Goal: Task Accomplishment & Management: Use online tool/utility

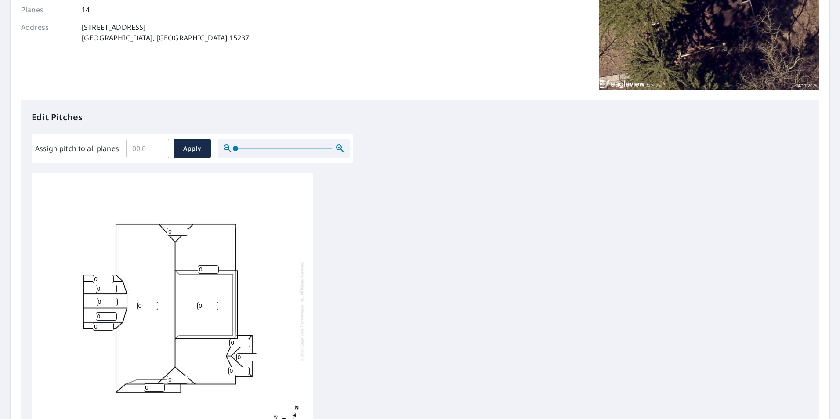
scroll to position [176, 0]
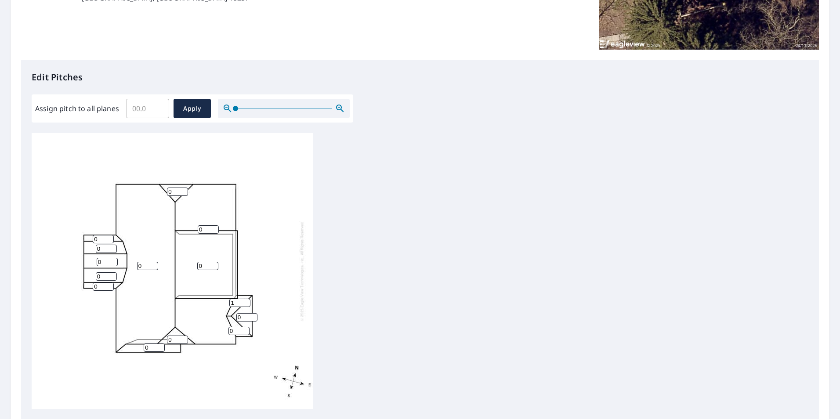
click at [245, 301] on input "1" at bounding box center [239, 303] width 21 height 8
click at [245, 301] on input "2" at bounding box center [239, 303] width 21 height 8
type input "3"
click at [245, 302] on input "3" at bounding box center [239, 303] width 21 height 8
click at [253, 315] on input "1" at bounding box center [246, 317] width 21 height 8
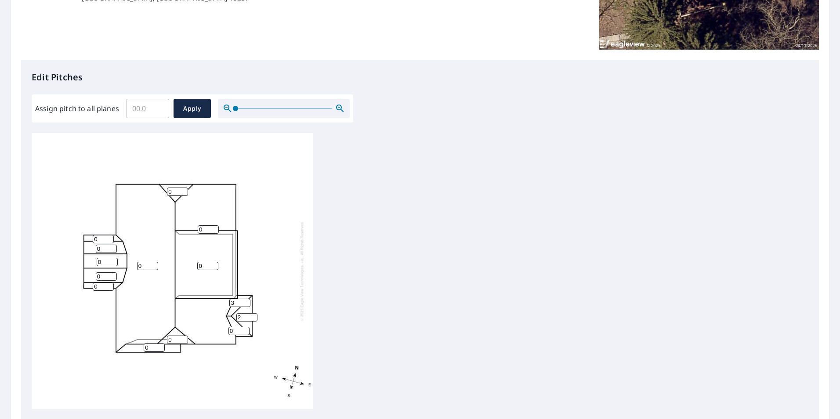
click at [253, 315] on input "2" at bounding box center [246, 317] width 21 height 8
type input "3"
click at [253, 315] on input "3" at bounding box center [246, 317] width 21 height 8
click at [245, 328] on input "1" at bounding box center [238, 331] width 21 height 8
click at [245, 328] on input "2" at bounding box center [238, 331] width 21 height 8
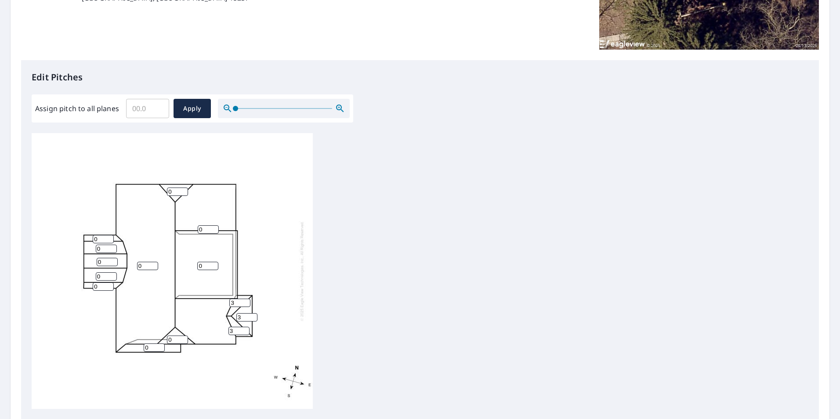
type input "3"
click at [245, 328] on input "3" at bounding box center [238, 331] width 21 height 8
click at [183, 190] on input "1" at bounding box center [177, 191] width 21 height 8
click at [183, 190] on input "2" at bounding box center [177, 191] width 21 height 8
click at [183, 190] on input "3" at bounding box center [177, 191] width 21 height 8
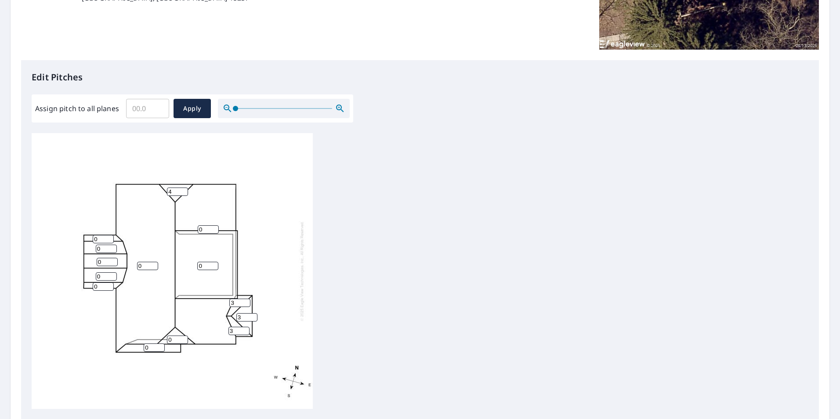
type input "4"
click at [183, 190] on input "4" at bounding box center [177, 191] width 21 height 8
click at [152, 265] on input "1" at bounding box center [147, 266] width 21 height 8
click at [152, 265] on input "2" at bounding box center [147, 266] width 21 height 8
click at [152, 265] on input "3" at bounding box center [147, 266] width 21 height 8
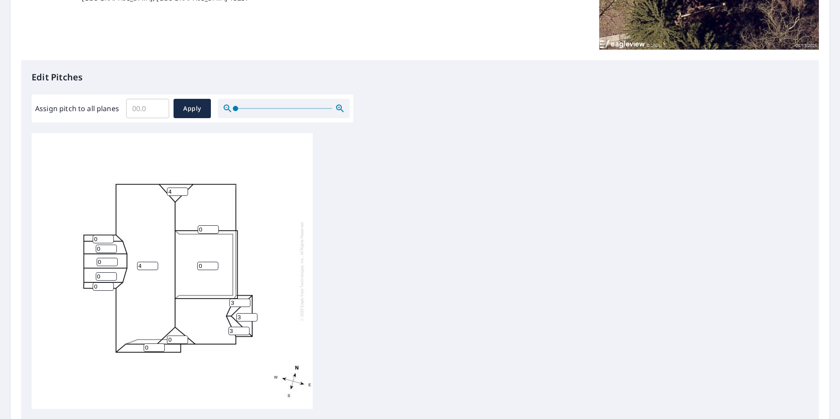
click at [152, 265] on input "4" at bounding box center [147, 266] width 21 height 8
click at [152, 265] on input "5" at bounding box center [147, 266] width 21 height 8
click at [152, 265] on input "6" at bounding box center [147, 266] width 21 height 8
click at [152, 265] on input "7" at bounding box center [147, 266] width 21 height 8
click at [152, 265] on input "8" at bounding box center [147, 266] width 21 height 8
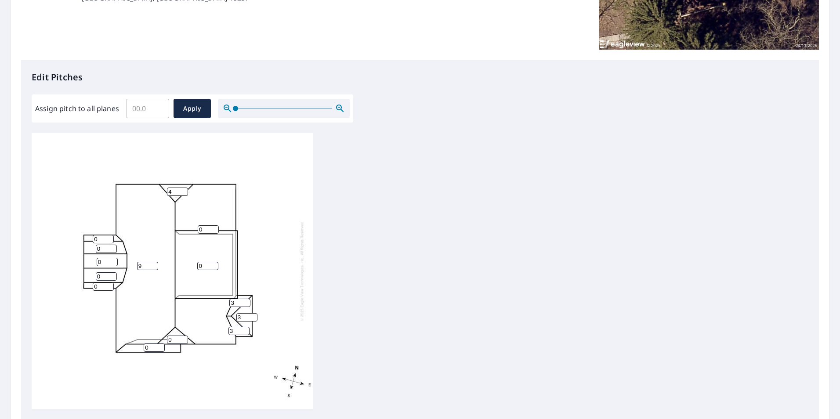
click at [152, 265] on input "9" at bounding box center [147, 266] width 21 height 8
type input "10"
click at [152, 265] on input "10" at bounding box center [147, 266] width 21 height 8
click at [213, 228] on input "1" at bounding box center [208, 229] width 21 height 8
click at [213, 228] on input "2" at bounding box center [208, 229] width 21 height 8
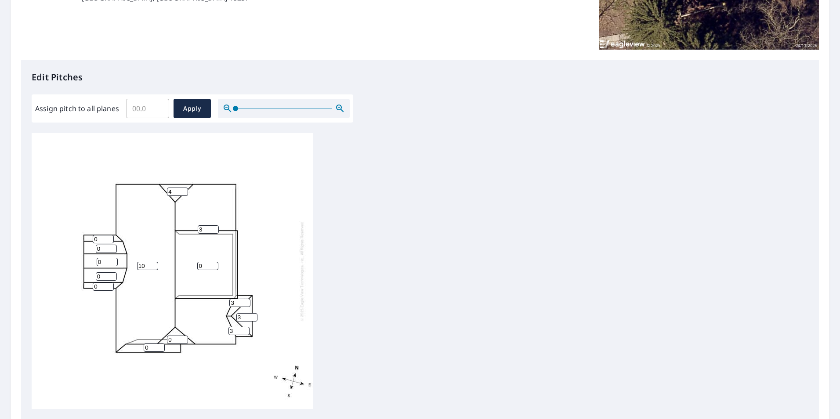
click at [213, 228] on input "3" at bounding box center [208, 229] width 21 height 8
click at [213, 228] on input "4" at bounding box center [208, 229] width 21 height 8
click at [213, 228] on input "5" at bounding box center [208, 229] width 21 height 8
click at [213, 228] on input "6" at bounding box center [208, 229] width 21 height 8
click at [213, 228] on input "7" at bounding box center [208, 229] width 21 height 8
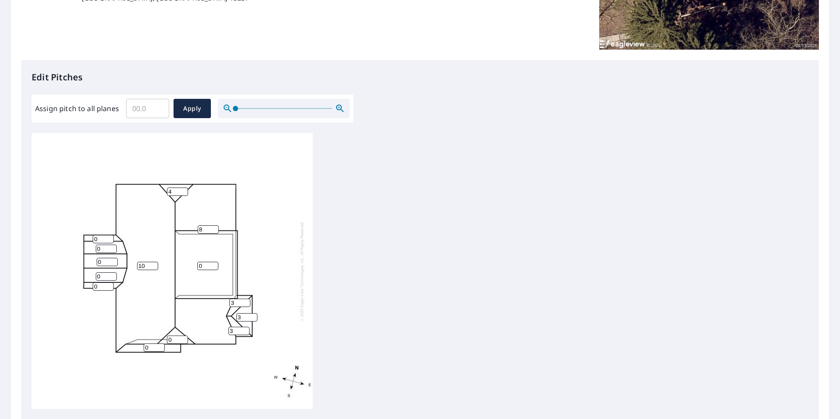
click at [213, 228] on input "8" at bounding box center [208, 229] width 21 height 8
click at [213, 228] on input "9" at bounding box center [208, 229] width 21 height 8
type input "10"
click at [213, 228] on input "10" at bounding box center [208, 229] width 21 height 8
click at [184, 339] on input "1" at bounding box center [177, 339] width 21 height 8
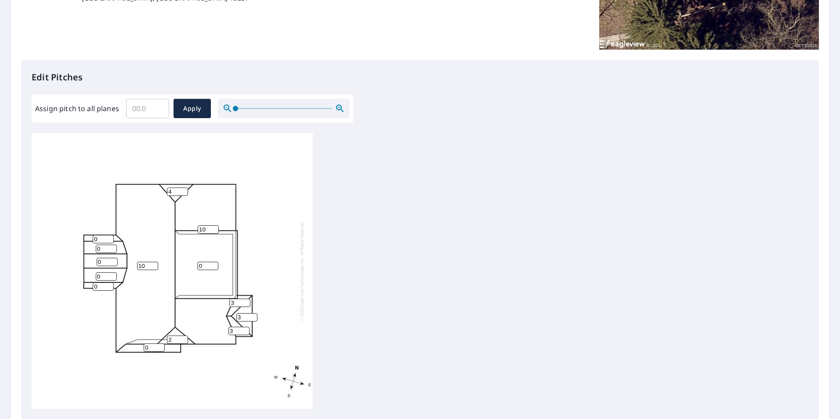
click at [184, 339] on input "2" at bounding box center [177, 339] width 21 height 8
click at [184, 339] on input "3" at bounding box center [177, 339] width 21 height 8
type input "4"
click at [184, 339] on input "4" at bounding box center [177, 339] width 21 height 8
click at [159, 345] on input "1" at bounding box center [154, 347] width 21 height 8
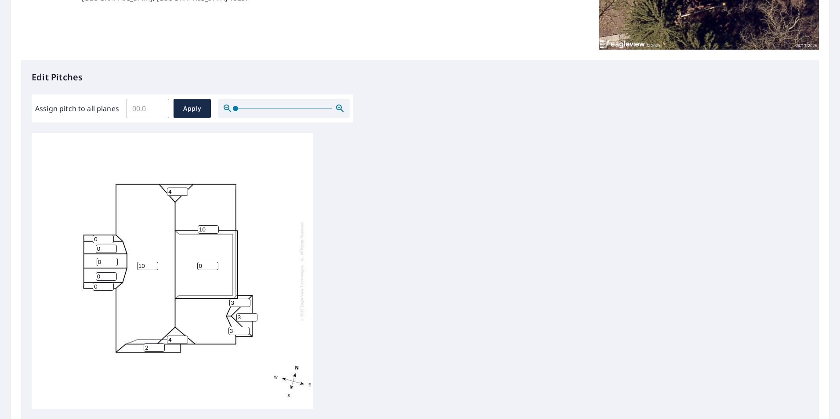
click at [159, 345] on input "2" at bounding box center [154, 347] width 21 height 8
click at [159, 345] on input "3" at bounding box center [154, 347] width 21 height 8
type input "4"
click at [159, 345] on input "4" at bounding box center [154, 347] width 21 height 8
click at [213, 264] on input "1" at bounding box center [207, 266] width 21 height 8
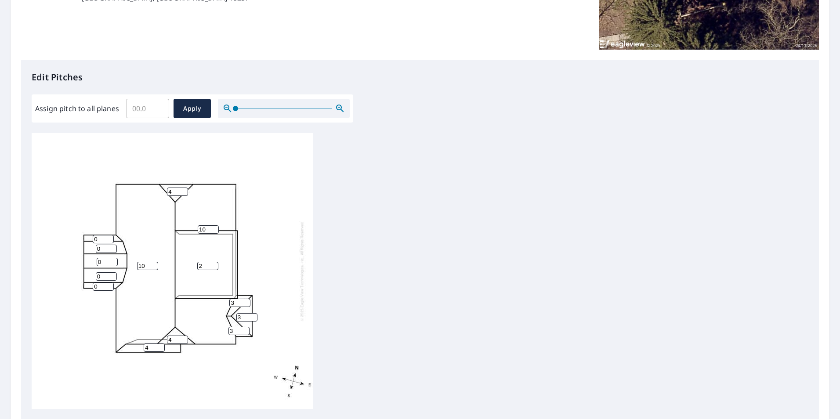
click at [213, 264] on input "2" at bounding box center [207, 266] width 21 height 8
click at [213, 264] on input "3" at bounding box center [207, 266] width 21 height 8
click at [213, 264] on input "4" at bounding box center [207, 266] width 21 height 8
click at [213, 264] on input "5" at bounding box center [207, 266] width 21 height 8
click at [213, 264] on input "6" at bounding box center [207, 266] width 21 height 8
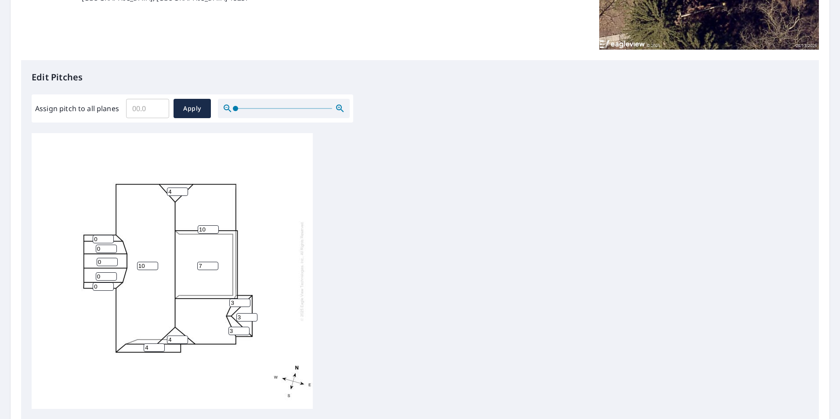
click at [213, 264] on input "7" at bounding box center [207, 266] width 21 height 8
click at [213, 264] on input "8" at bounding box center [207, 266] width 21 height 8
click at [213, 264] on input "9" at bounding box center [207, 266] width 21 height 8
type input "10"
click at [213, 264] on input "10" at bounding box center [207, 266] width 21 height 8
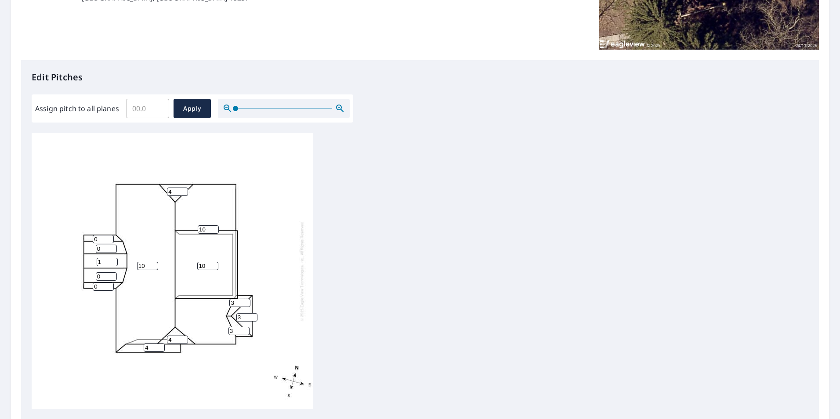
click at [113, 259] on input "1" at bounding box center [107, 262] width 21 height 8
click at [113, 259] on input "2" at bounding box center [107, 262] width 21 height 8
click at [113, 259] on input "3" at bounding box center [107, 262] width 21 height 8
click at [113, 259] on input "4" at bounding box center [107, 262] width 21 height 8
click at [113, 259] on input "5" at bounding box center [107, 262] width 21 height 8
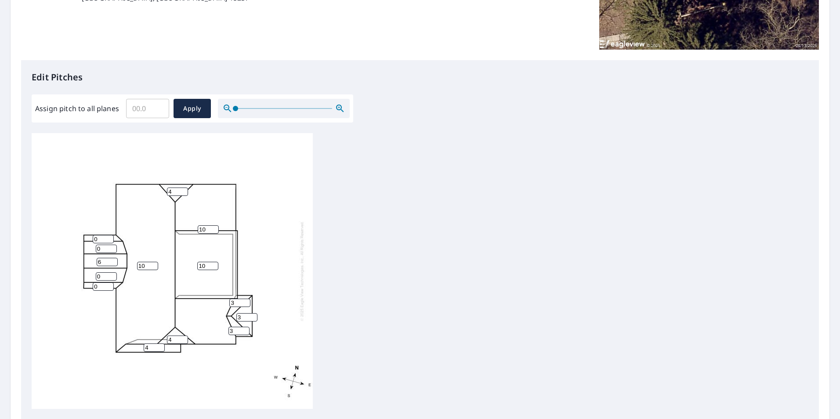
click at [113, 259] on input "6" at bounding box center [107, 262] width 21 height 8
click at [113, 259] on input "7" at bounding box center [107, 262] width 21 height 8
click at [113, 259] on input "8" at bounding box center [107, 262] width 21 height 8
click at [113, 259] on input "9" at bounding box center [107, 262] width 21 height 8
type input "10"
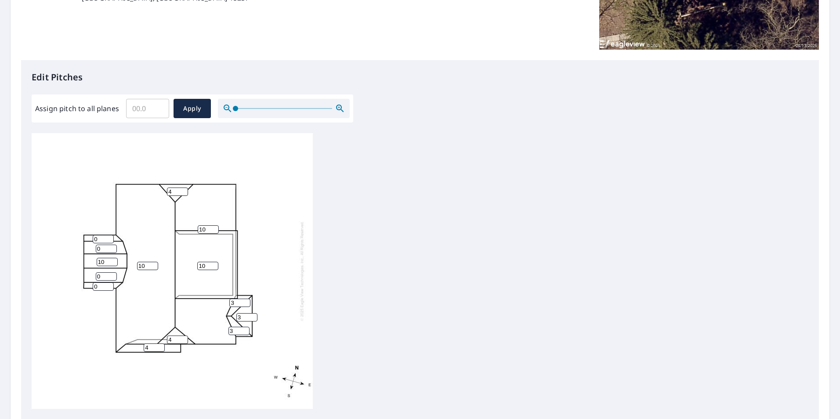
click at [113, 260] on input "10" at bounding box center [107, 262] width 21 height 8
click at [105, 246] on input "0" at bounding box center [106, 249] width 21 height 8
click at [111, 262] on input "11" at bounding box center [107, 262] width 21 height 8
click at [111, 262] on input "12" at bounding box center [107, 262] width 21 height 8
click at [113, 263] on input "11" at bounding box center [107, 262] width 21 height 8
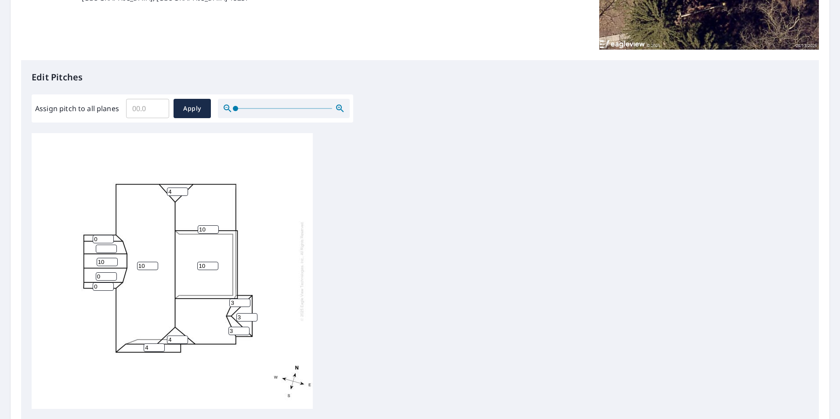
click at [113, 263] on input "10" at bounding box center [107, 262] width 21 height 8
click at [113, 263] on input "9" at bounding box center [107, 262] width 21 height 8
type input "8"
click at [113, 263] on input "8" at bounding box center [107, 262] width 21 height 8
click at [105, 249] on input "number" at bounding box center [106, 249] width 21 height 8
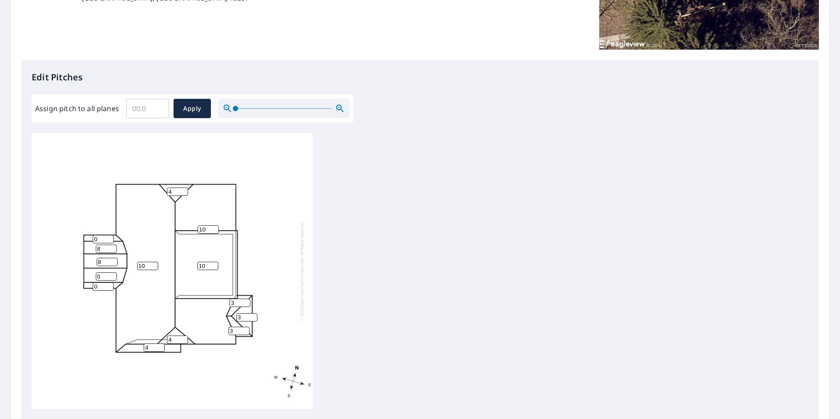
type input "8"
click at [97, 237] on input "0" at bounding box center [103, 239] width 21 height 8
type input "08"
click at [107, 274] on input "0" at bounding box center [106, 276] width 21 height 8
type input "08"
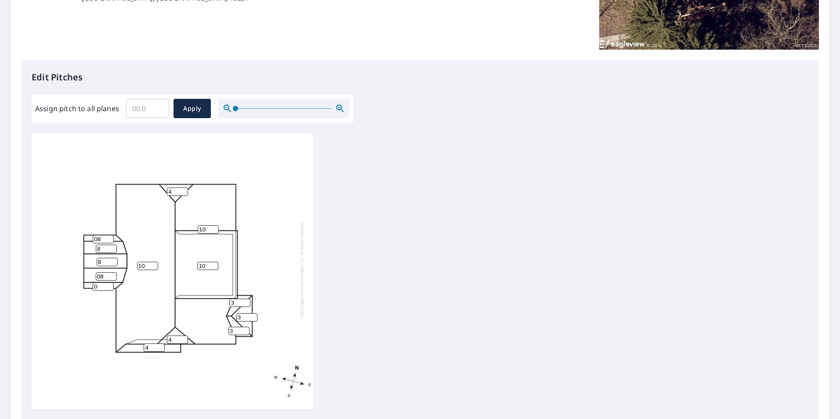
click at [102, 286] on input "0" at bounding box center [103, 286] width 21 height 8
type input "8"
click at [108, 276] on input "9" at bounding box center [106, 276] width 21 height 8
type input "8"
click at [97, 239] on input "08" at bounding box center [103, 239] width 21 height 8
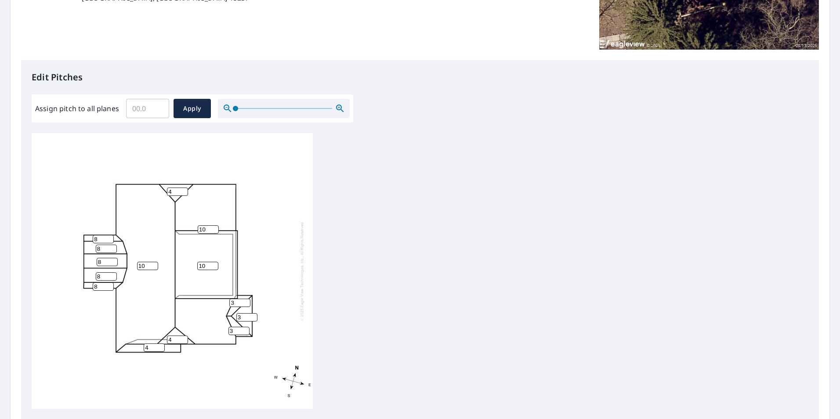
type input "8"
click at [183, 191] on input "5" at bounding box center [177, 191] width 21 height 8
type input "6"
click at [183, 191] on input "6" at bounding box center [177, 191] width 21 height 8
click at [182, 337] on input "7" at bounding box center [177, 339] width 21 height 8
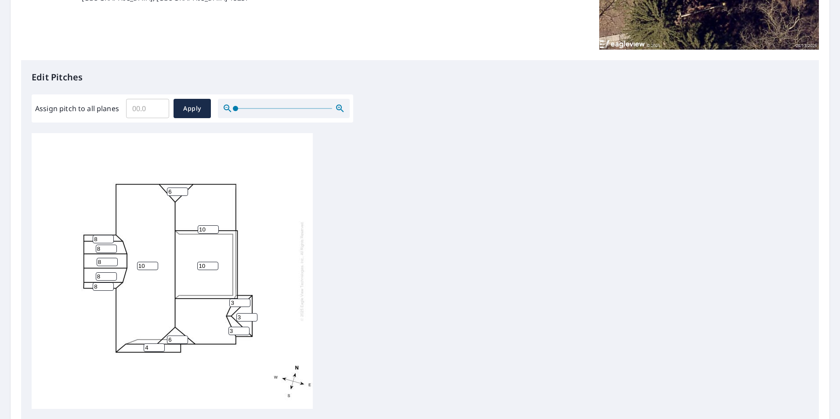
type input "6"
click at [184, 340] on input "6" at bounding box center [177, 339] width 21 height 8
click at [189, 107] on span "Apply" at bounding box center [191, 108] width 23 height 11
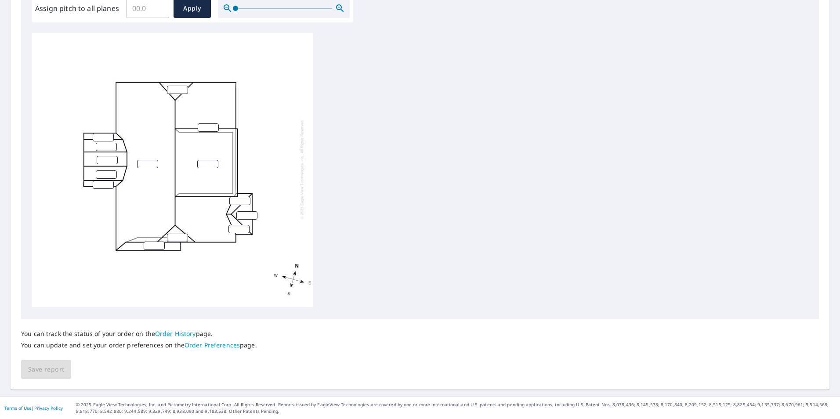
scroll to position [0, 0]
click at [103, 142] on input "number" at bounding box center [103, 139] width 21 height 8
type input "8"
click at [104, 149] on input "number" at bounding box center [106, 148] width 21 height 8
type input "8"
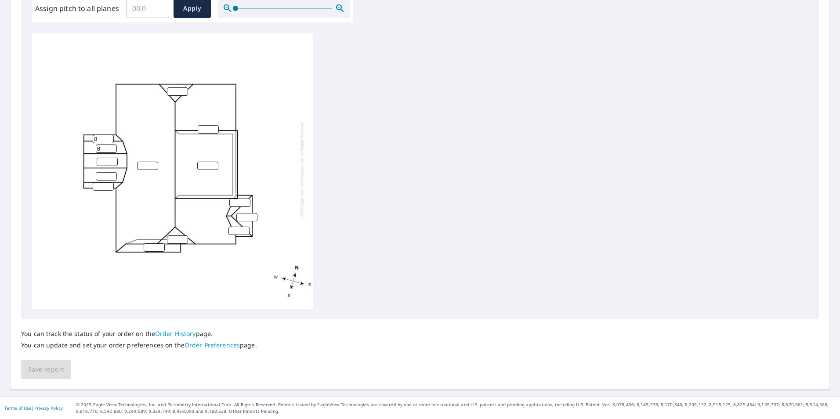
click at [104, 161] on input "number" at bounding box center [107, 162] width 21 height 8
type input "8"
click at [106, 177] on input "number" at bounding box center [106, 176] width 21 height 8
type input "8"
click at [104, 187] on input "number" at bounding box center [103, 186] width 21 height 8
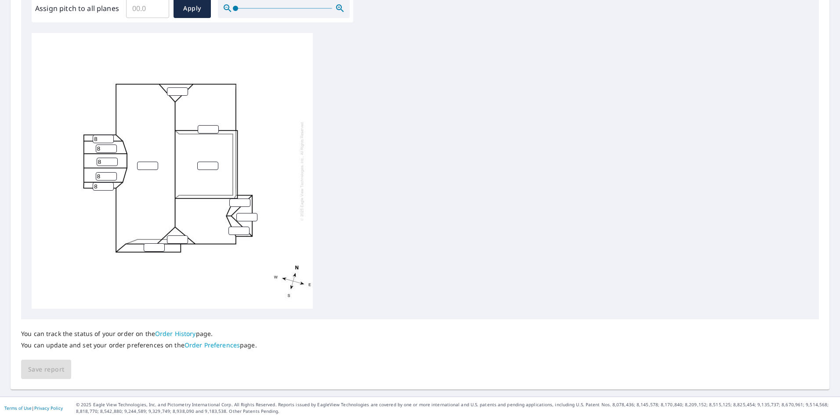
type input "8"
click at [142, 169] on input "number" at bounding box center [147, 166] width 21 height 8
type input "10"
click at [209, 129] on input "number" at bounding box center [208, 129] width 21 height 8
type input "10"
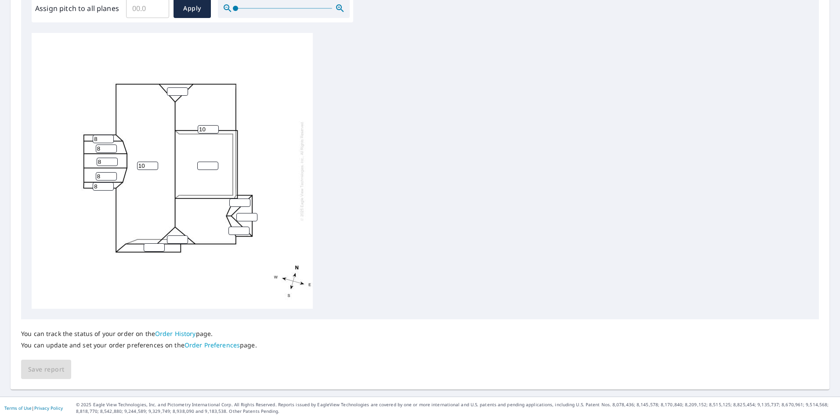
click at [204, 164] on input "number" at bounding box center [207, 166] width 21 height 8
type input "10"
click at [176, 92] on input "number" at bounding box center [177, 91] width 21 height 8
type input "6"
click at [178, 236] on input "number" at bounding box center [177, 239] width 21 height 8
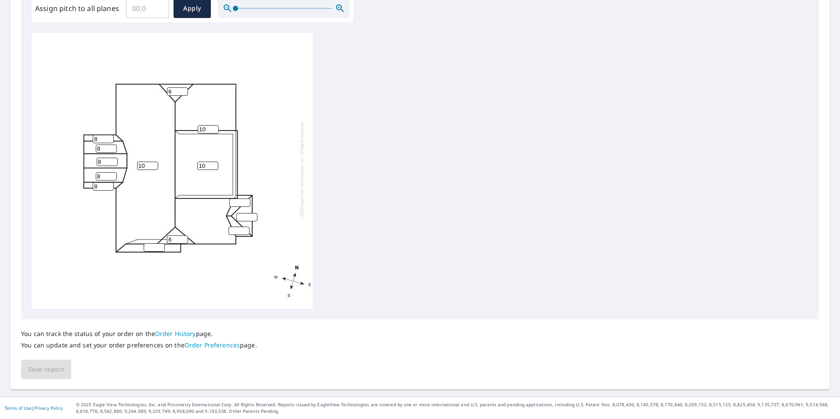
type input "6"
click at [151, 248] on input "number" at bounding box center [154, 247] width 21 height 8
type input "5"
click at [239, 204] on input "number" at bounding box center [239, 202] width 21 height 8
type input "3"
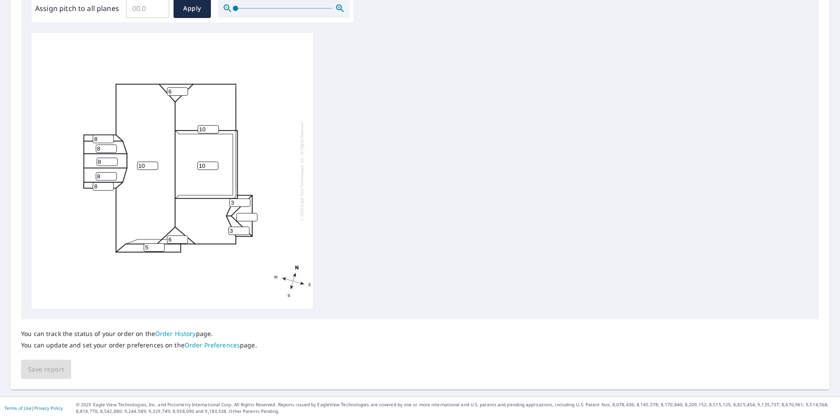
type input "3"
click at [247, 217] on input "number" at bounding box center [246, 217] width 21 height 8
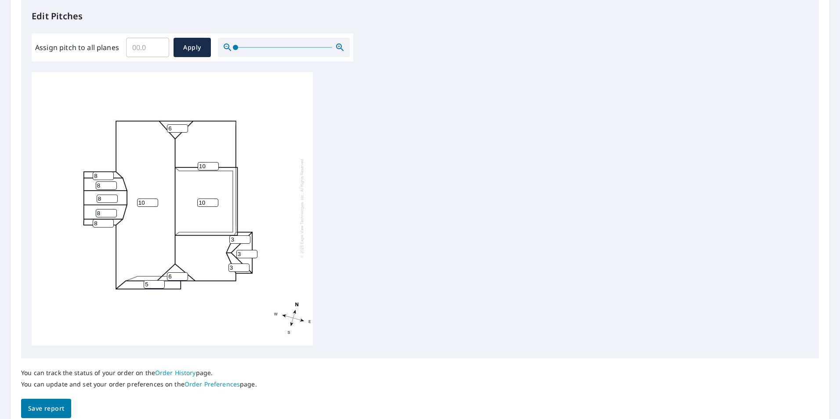
scroll to position [276, 0]
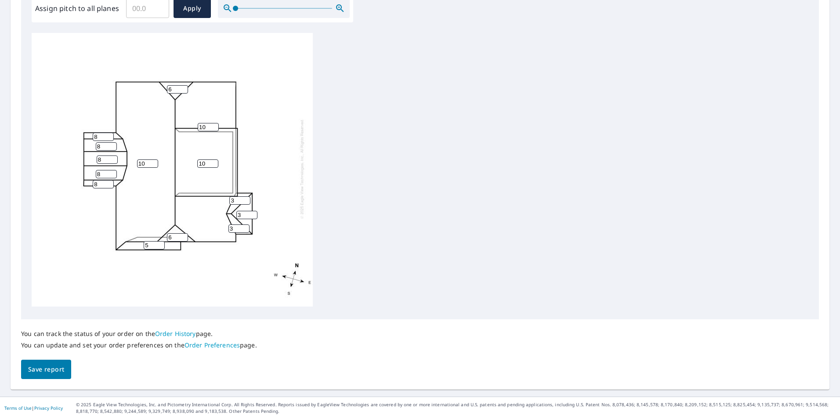
type input "3"
click at [47, 369] on span "Save report" at bounding box center [46, 369] width 36 height 11
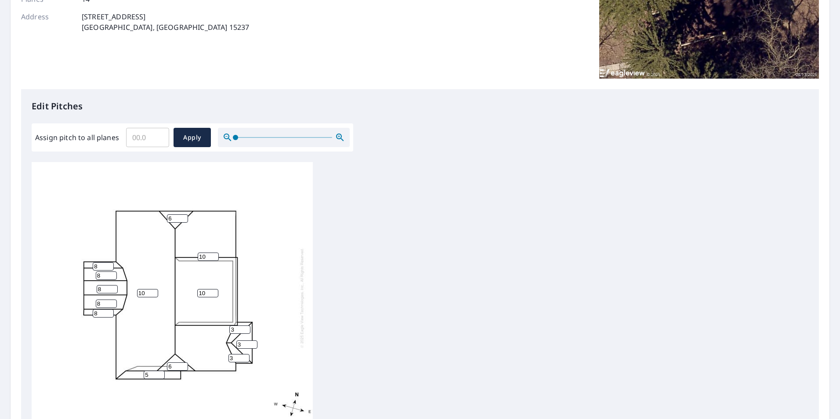
scroll to position [0, 0]
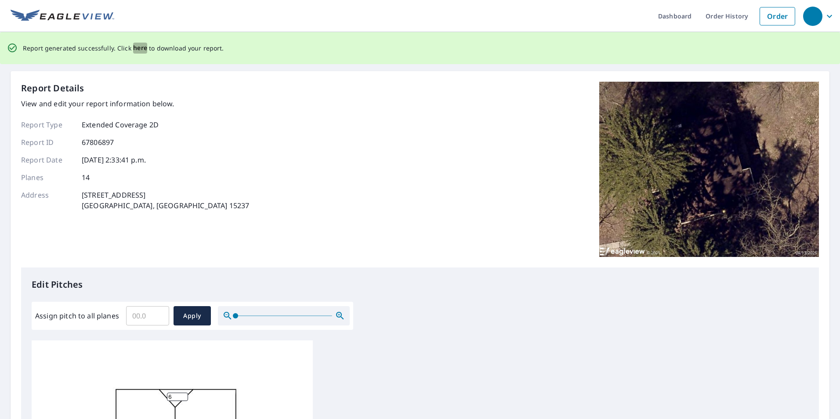
click at [137, 49] on span "here" at bounding box center [140, 48] width 14 height 11
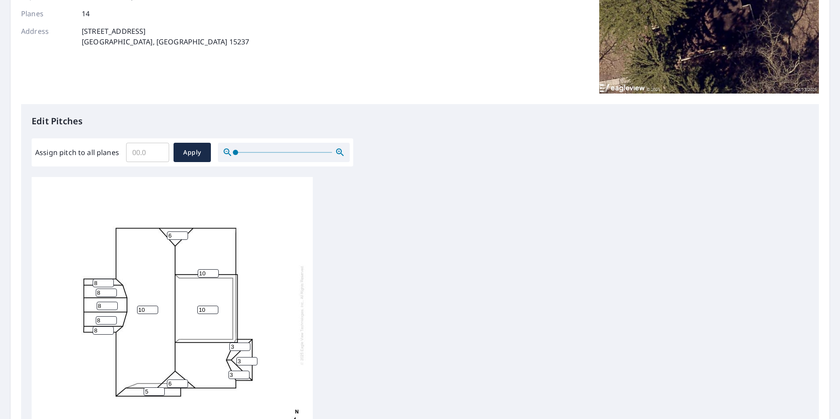
click at [207, 309] on input "10" at bounding box center [207, 310] width 21 height 8
type input "1"
type input "4"
click at [259, 307] on div "10 10 4 5 8 8 8 3 6 6 8 3 3 8" at bounding box center [172, 315] width 281 height 276
click at [98, 280] on input "8" at bounding box center [103, 283] width 21 height 8
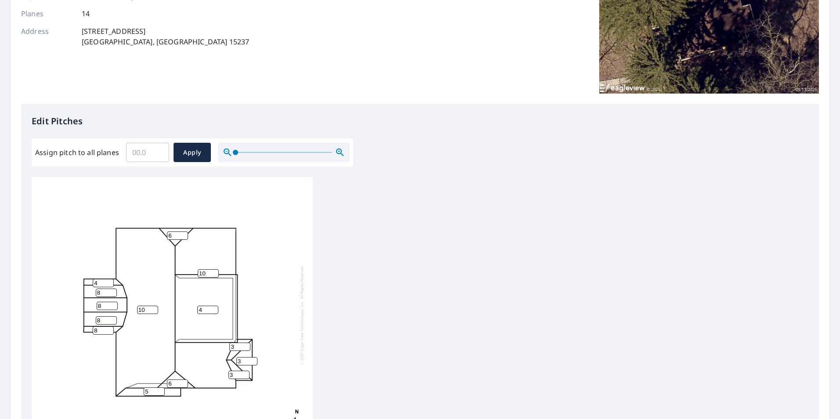
type input "4"
click at [108, 290] on input "8" at bounding box center [106, 292] width 21 height 8
click at [107, 296] on input "number" at bounding box center [106, 292] width 21 height 8
type input "4"
click at [105, 300] on div "10 10 4 5 8 8 4 3 6 6 4 3 3 8" at bounding box center [172, 315] width 281 height 276
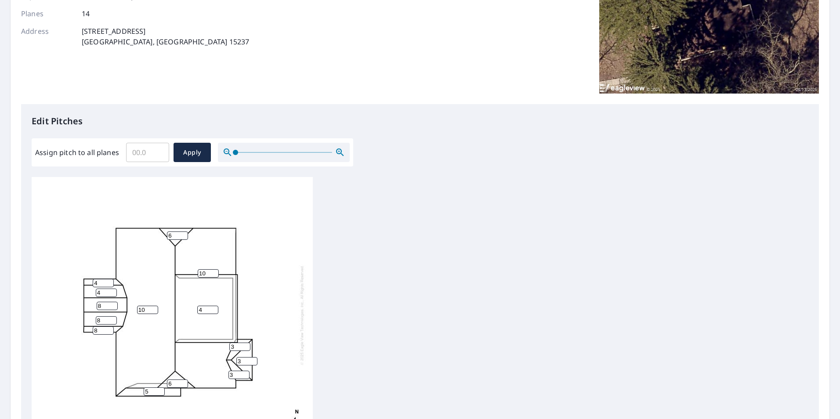
click at [103, 303] on input "8" at bounding box center [107, 306] width 21 height 8
click at [112, 308] on input "7" at bounding box center [107, 306] width 21 height 8
click at [112, 308] on input "6" at bounding box center [107, 306] width 21 height 8
click at [112, 308] on input "5" at bounding box center [107, 306] width 21 height 8
type input "4"
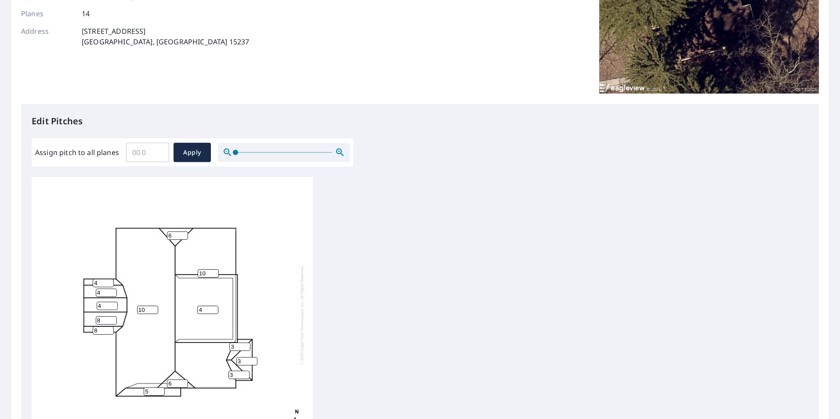
click at [112, 308] on input "4" at bounding box center [107, 306] width 21 height 8
click at [112, 321] on input "7" at bounding box center [106, 320] width 21 height 8
click at [112, 321] on input "6" at bounding box center [106, 320] width 21 height 8
click at [112, 321] on input "5" at bounding box center [106, 320] width 21 height 8
type input "4"
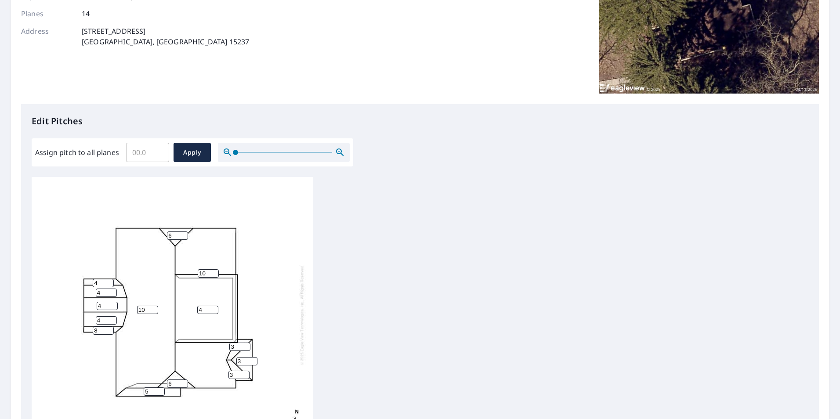
click at [112, 321] on input "4" at bounding box center [106, 320] width 21 height 8
click at [110, 332] on input "7" at bounding box center [103, 330] width 21 height 8
click at [110, 332] on input "6" at bounding box center [103, 330] width 21 height 8
click at [110, 332] on input "5" at bounding box center [103, 330] width 21 height 8
type input "4"
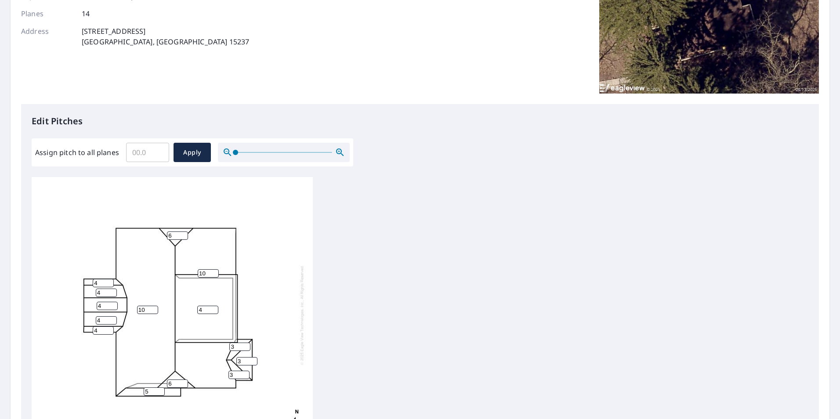
click at [110, 332] on input "4" at bounding box center [103, 330] width 21 height 8
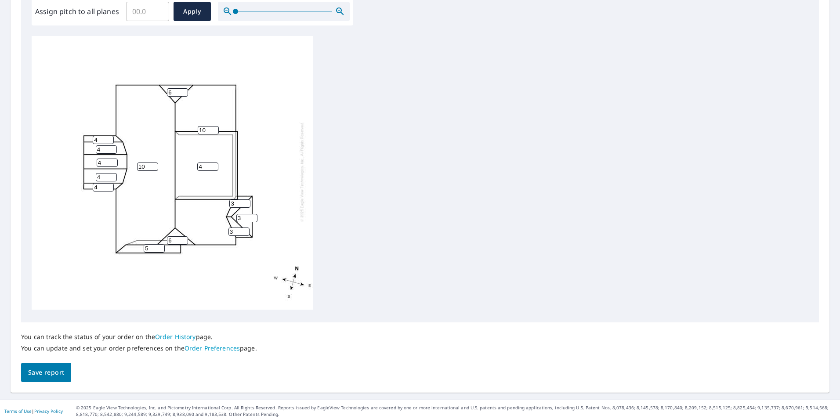
scroll to position [276, 0]
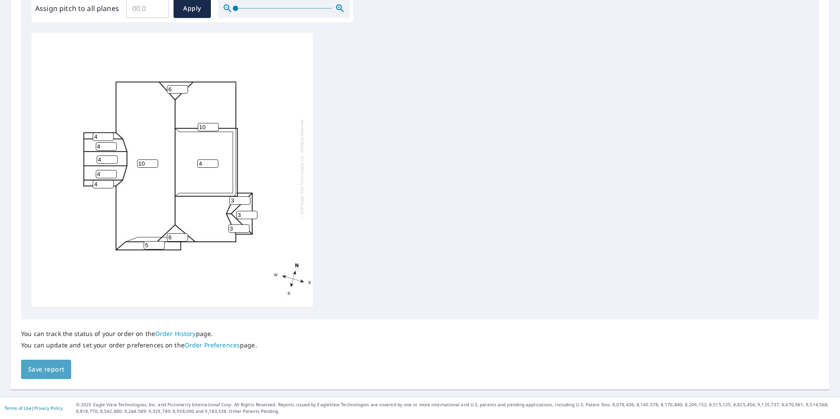
click at [49, 371] on span "Save report" at bounding box center [46, 369] width 36 height 11
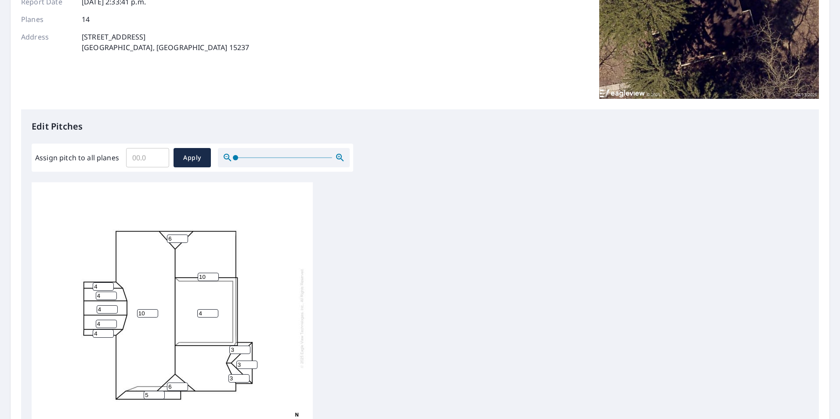
scroll to position [0, 0]
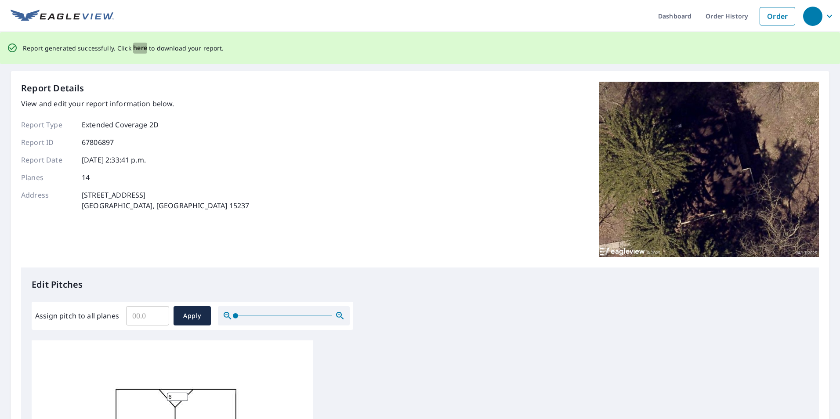
click at [140, 47] on span "here" at bounding box center [140, 48] width 14 height 11
